Goal: Task Accomplishment & Management: Use online tool/utility

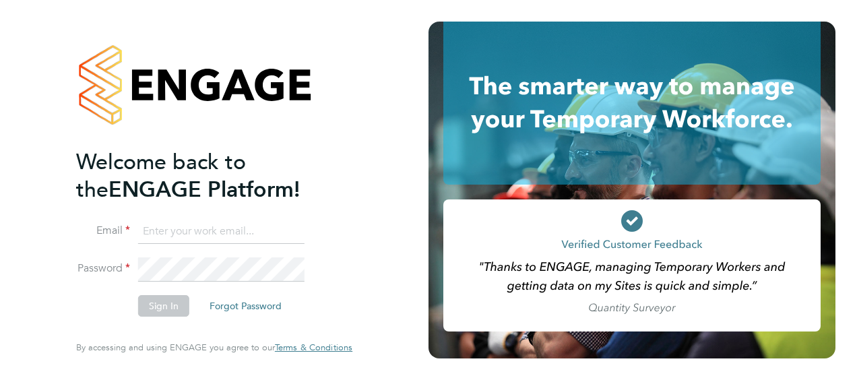
type input "tracey.monteith@justice.gov.uk"
click at [152, 310] on button "Sign In" at bounding box center [163, 306] width 51 height 22
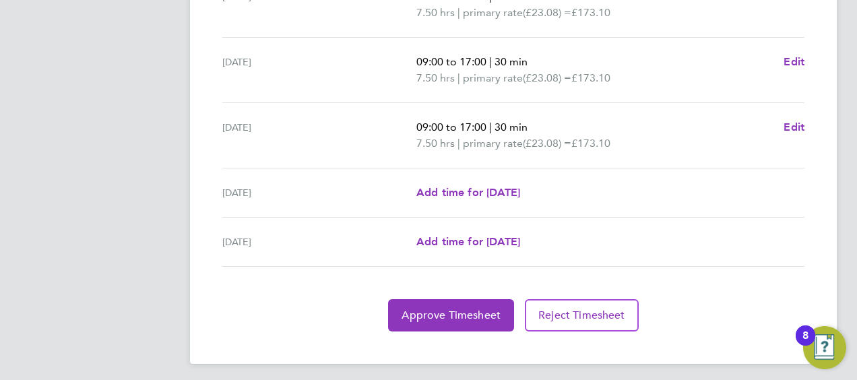
scroll to position [601, 0]
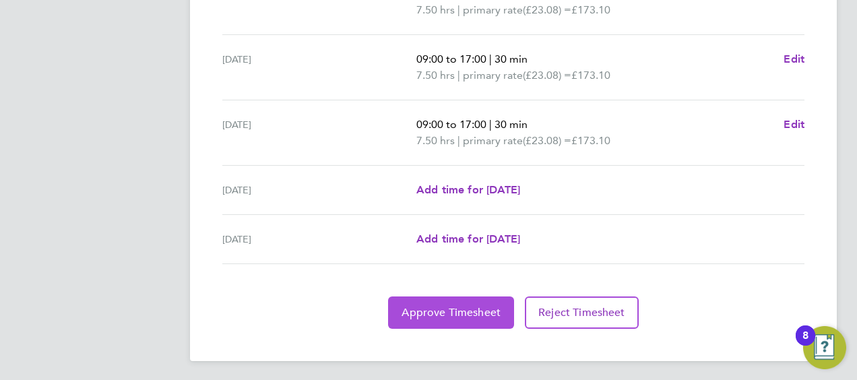
click at [471, 315] on span "Approve Timesheet" at bounding box center [450, 312] width 99 height 13
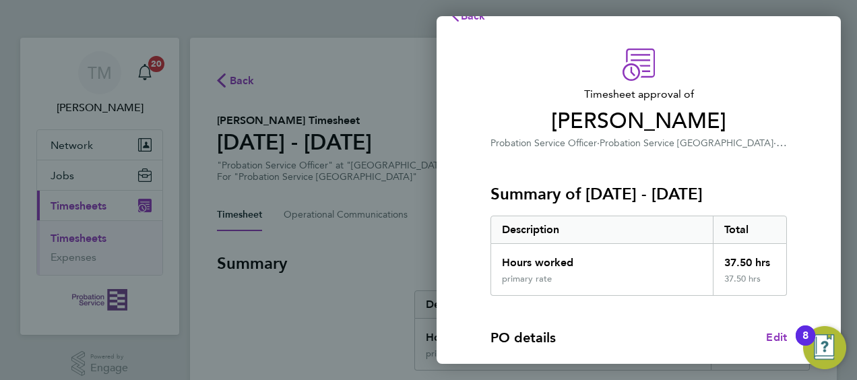
scroll to position [264, 0]
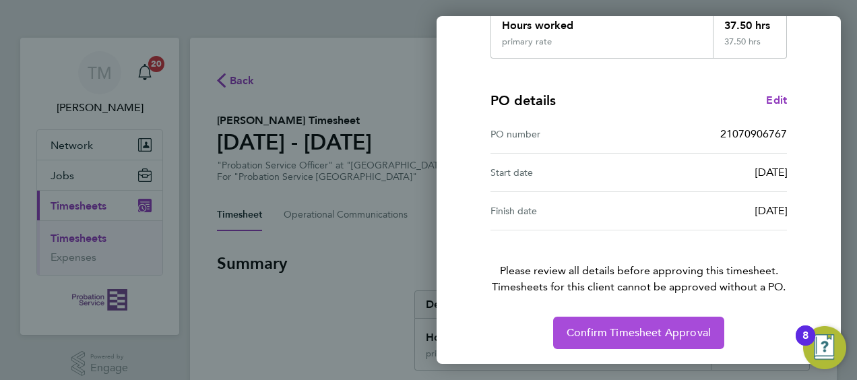
click at [604, 337] on span "Confirm Timesheet Approval" at bounding box center [638, 332] width 144 height 13
